Goal: Find specific page/section: Find specific page/section

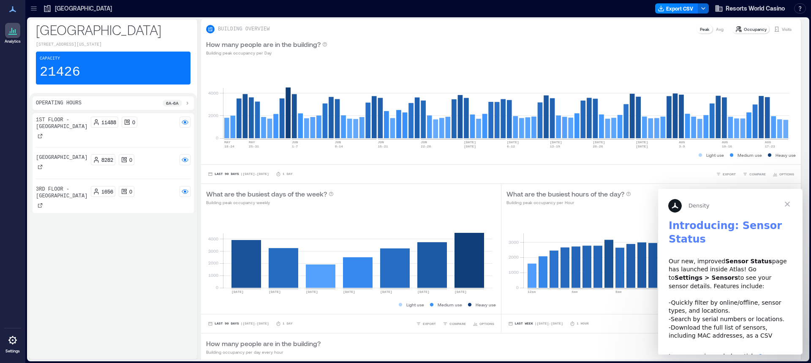
click at [788, 202] on span "Close" at bounding box center [787, 204] width 30 height 30
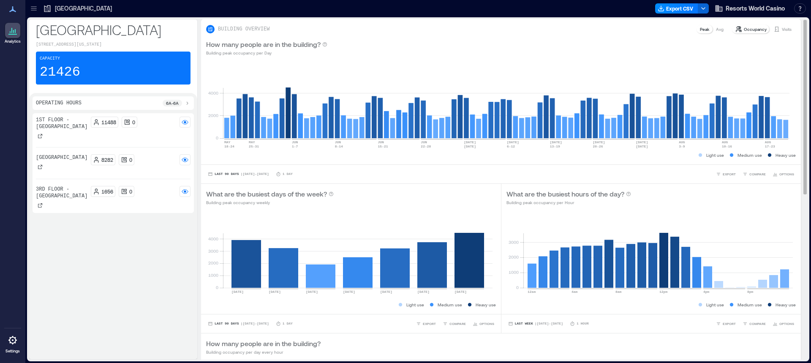
click at [700, 30] on p "Peak" at bounding box center [704, 29] width 9 height 7
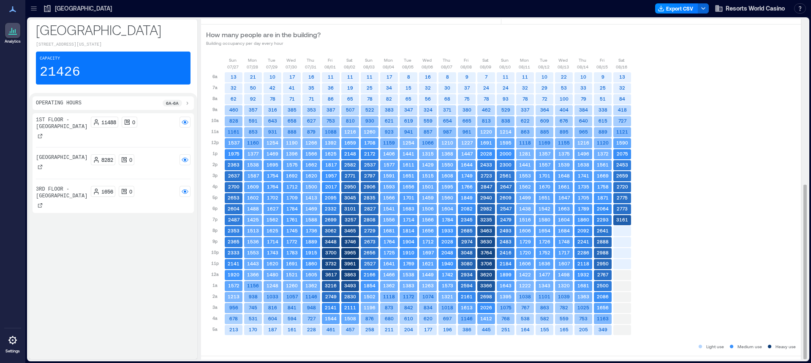
scroll to position [324, 0]
